Goal: Transaction & Acquisition: Purchase product/service

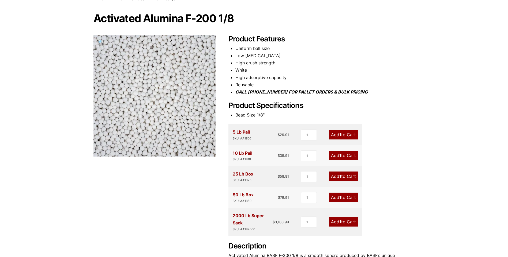
scroll to position [54, 0]
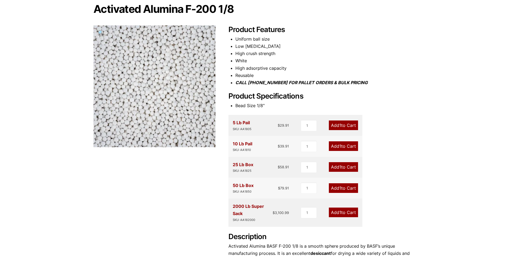
click at [350, 126] on link "Add 1 to Cart" at bounding box center [343, 126] width 29 height 10
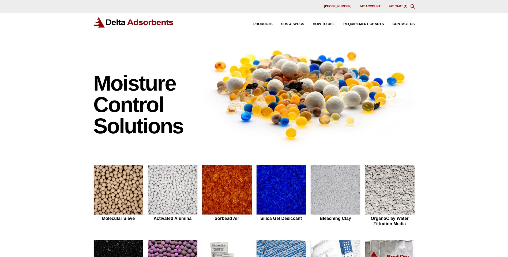
click at [395, 6] on link "My Cart ( 1 )" at bounding box center [398, 6] width 18 height 3
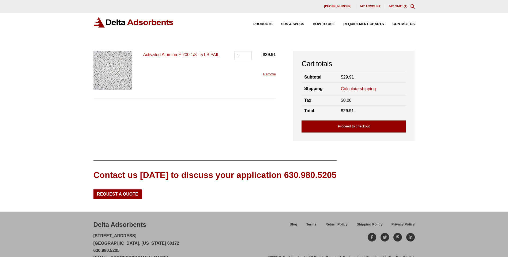
click at [367, 128] on link "Proceed to checkout" at bounding box center [353, 127] width 104 height 12
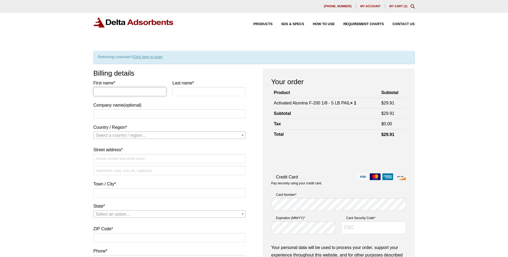
click at [112, 93] on input "First name *" at bounding box center [129, 91] width 73 height 9
click at [103, 90] on input "First name *" at bounding box center [129, 91] width 73 height 9
type input "Corey"
type input "King"
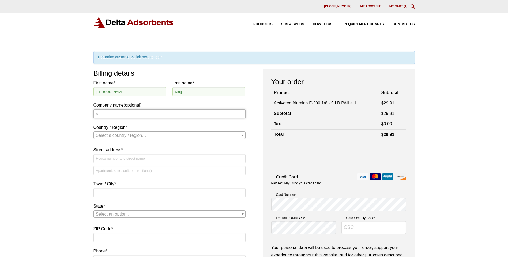
type input "Ardent [PERSON_NAME]"
select select "US"
type input "[STREET_ADDRESS][PERSON_NAME]"
type input "Columbus"
type input "43228"
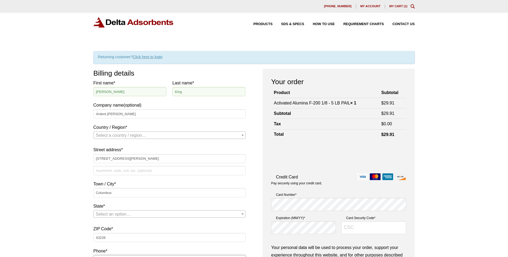
type input "14192653756"
select select "US"
select select "OH"
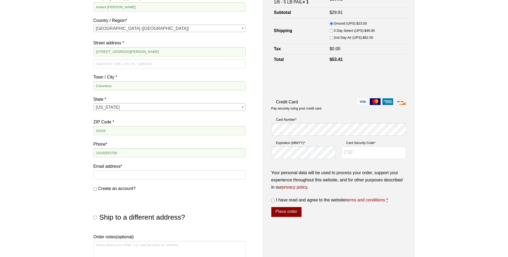
scroll to position [134, 0]
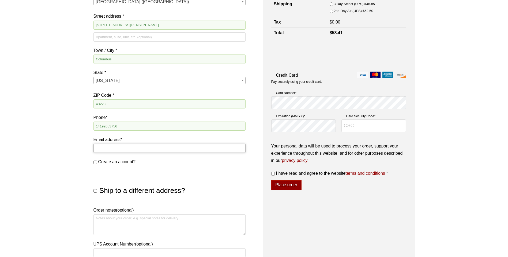
click at [142, 150] on input "Email address *" at bounding box center [169, 148] width 152 height 9
type input "corey.king@ardentmills.com"
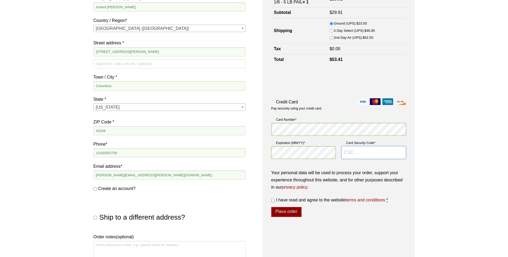
click at [370, 154] on input "Card Security Code *" at bounding box center [373, 152] width 65 height 13
type input "874"
click at [272, 200] on input "I have read and agree to the website terms and conditions *" at bounding box center [272, 200] width 3 height 3
checkbox input "true"
click at [291, 213] on button "Place order" at bounding box center [286, 212] width 30 height 10
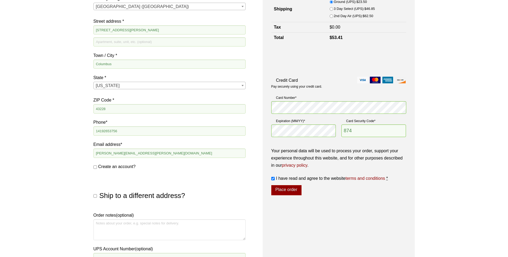
scroll to position [149, 0]
click at [296, 193] on button "Place order" at bounding box center [286, 190] width 30 height 10
